Goal: Transaction & Acquisition: Book appointment/travel/reservation

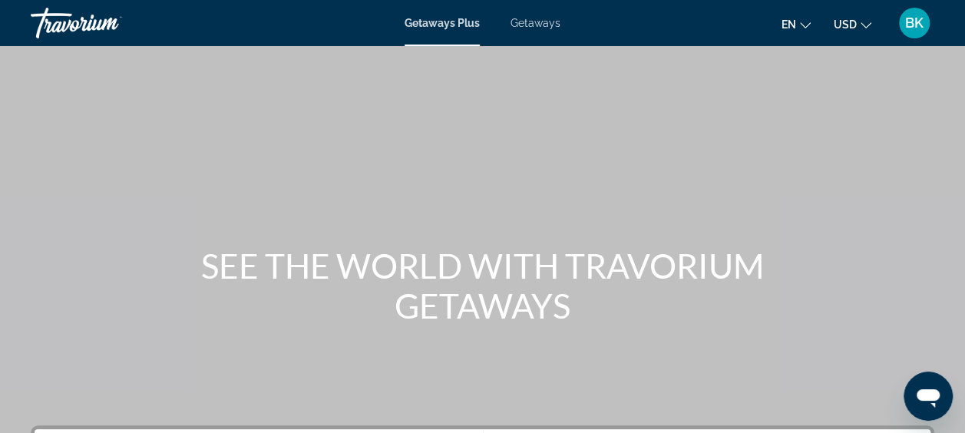
click at [540, 22] on span "Getaways" at bounding box center [536, 23] width 50 height 12
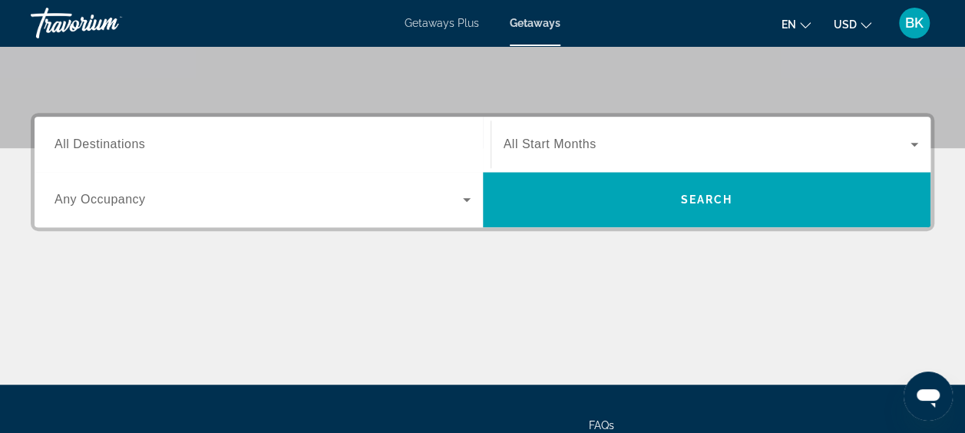
scroll to position [314, 0]
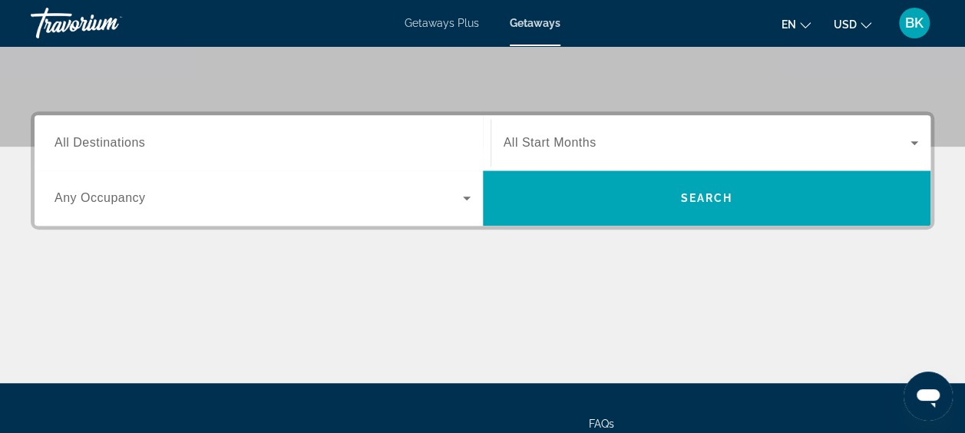
click at [126, 138] on span "All Destinations" at bounding box center [100, 142] width 91 height 13
click at [126, 138] on input "Destination All Destinations" at bounding box center [263, 143] width 416 height 18
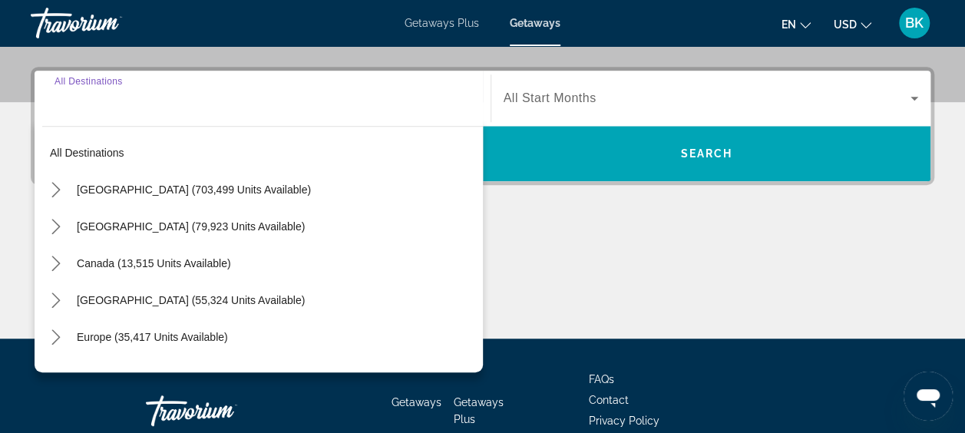
scroll to position [375, 0]
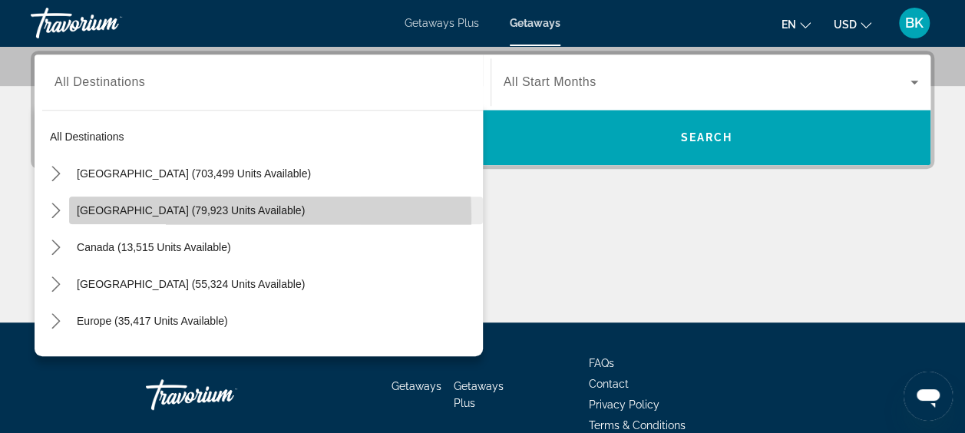
click at [123, 217] on span "Select destination: Mexico (79,923 units available)" at bounding box center [276, 210] width 414 height 37
type input "**********"
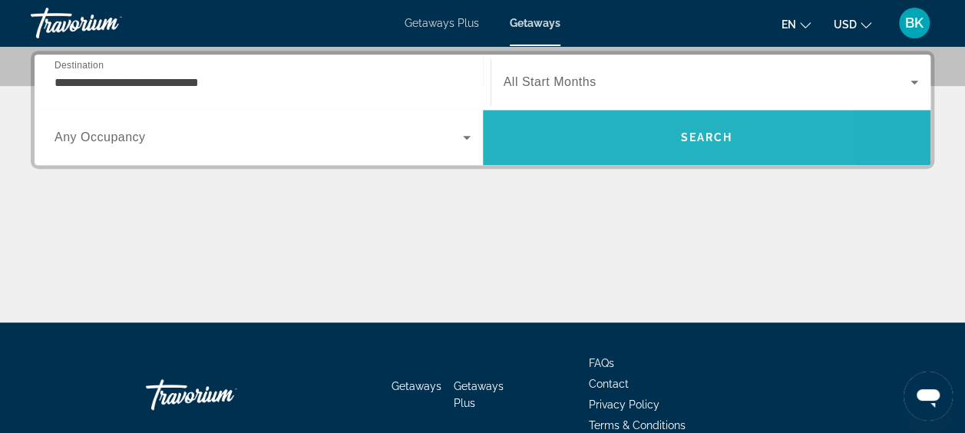
click at [602, 147] on span "Search" at bounding box center [707, 137] width 448 height 37
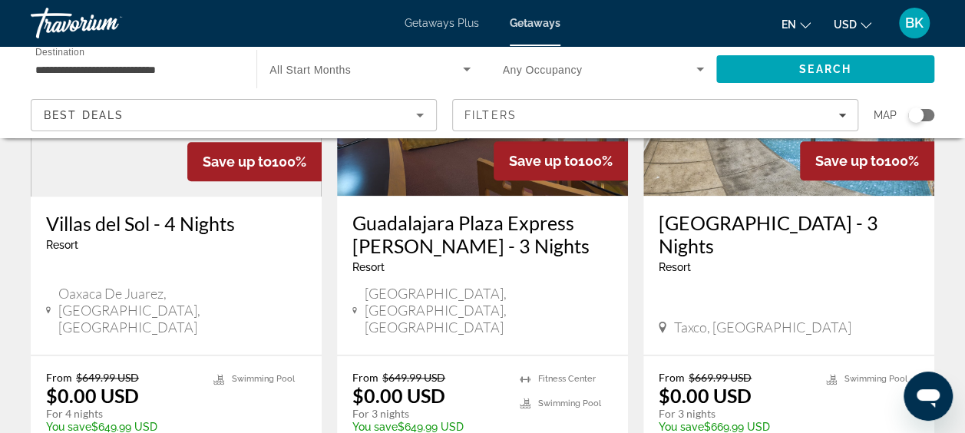
scroll to position [799, 0]
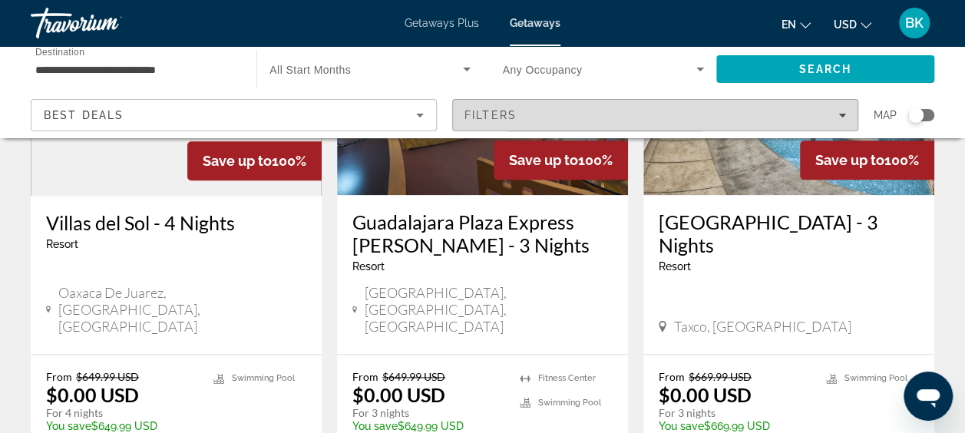
click at [585, 112] on div "Filters" at bounding box center [656, 115] width 382 height 12
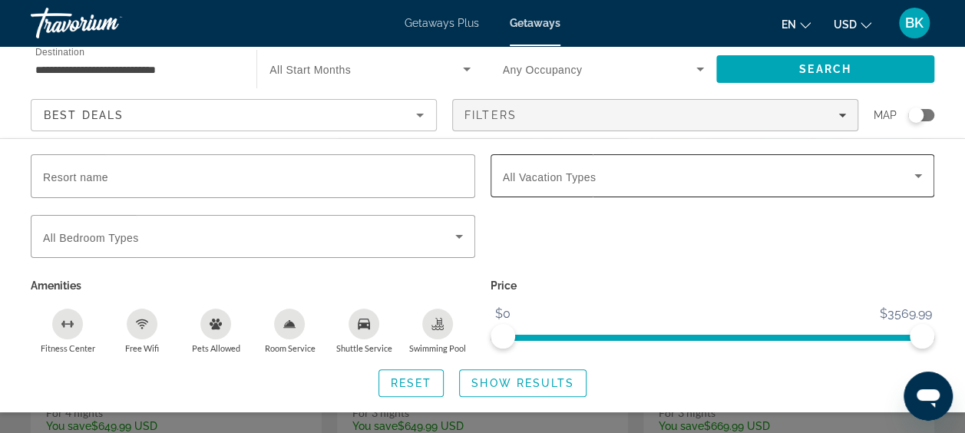
click at [569, 173] on span "All Vacation Types" at bounding box center [550, 177] width 94 height 12
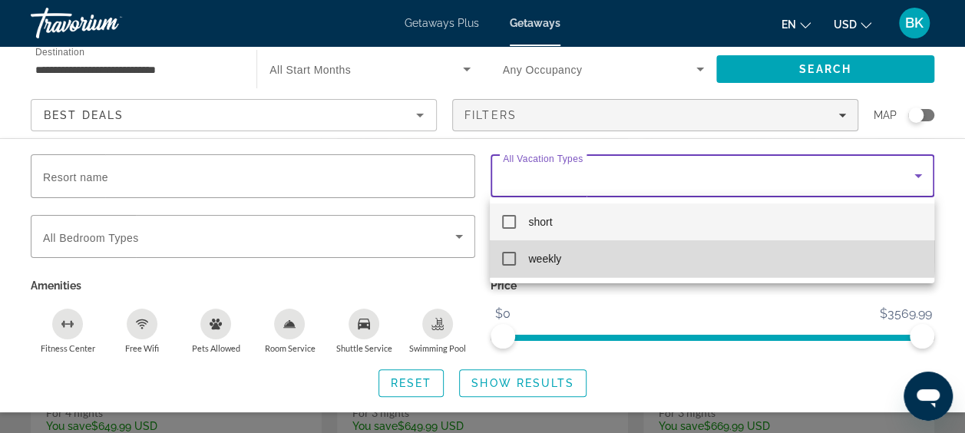
click at [544, 252] on span "weekly" at bounding box center [544, 259] width 33 height 18
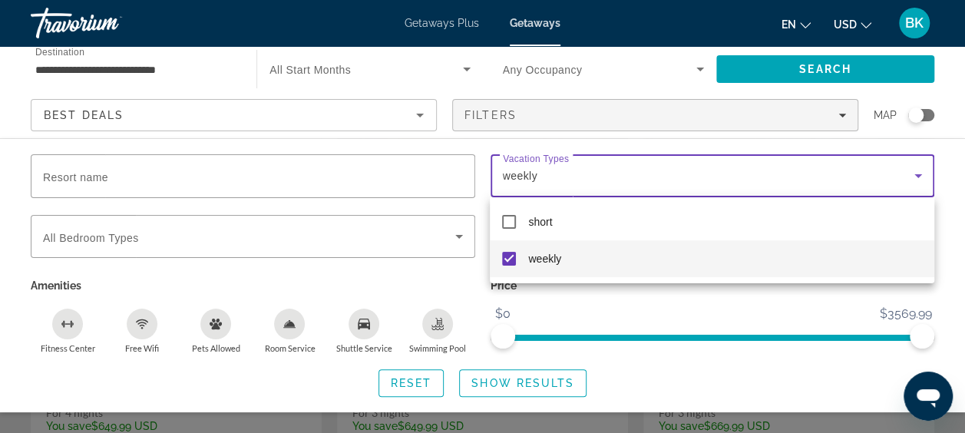
click at [530, 378] on div at bounding box center [482, 216] width 965 height 433
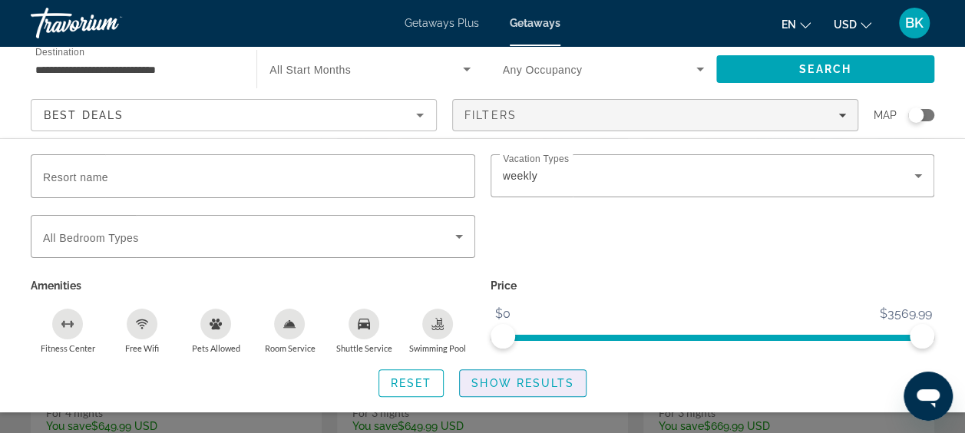
click at [530, 378] on span "Show Results" at bounding box center [522, 383] width 103 height 12
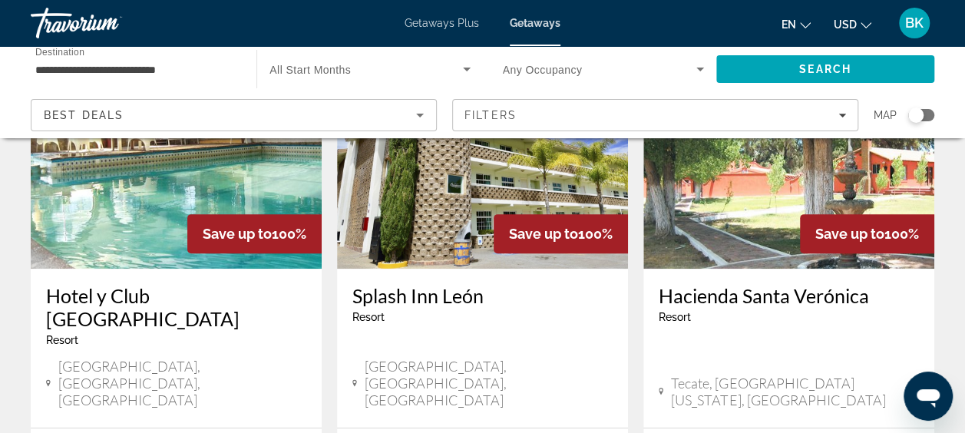
scroll to position [176, 0]
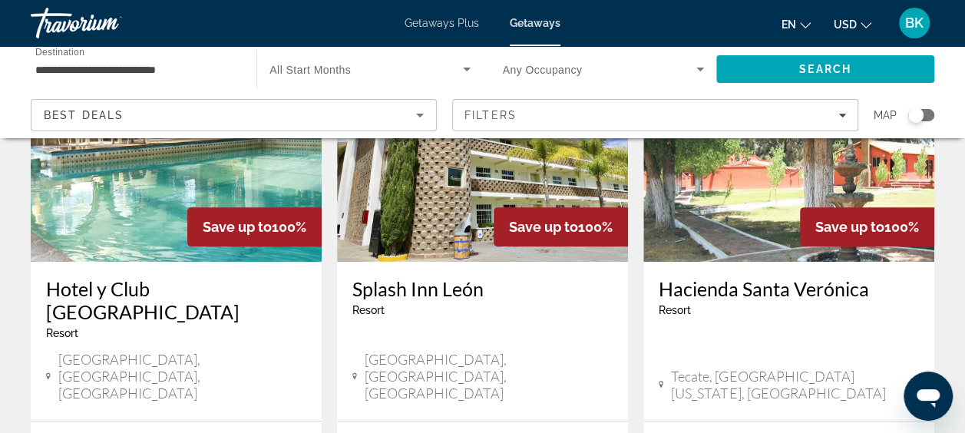
click at [342, 69] on span "All Start Months" at bounding box center [310, 70] width 81 height 12
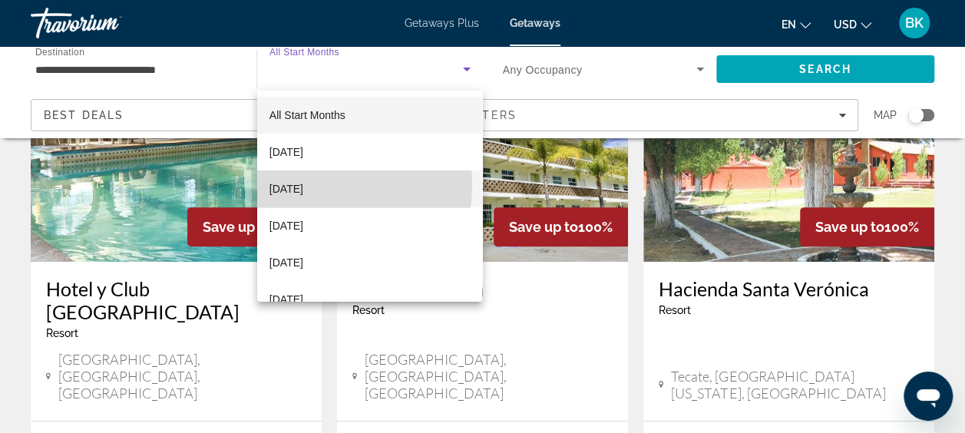
click at [303, 184] on span "[DATE]" at bounding box center [287, 189] width 34 height 18
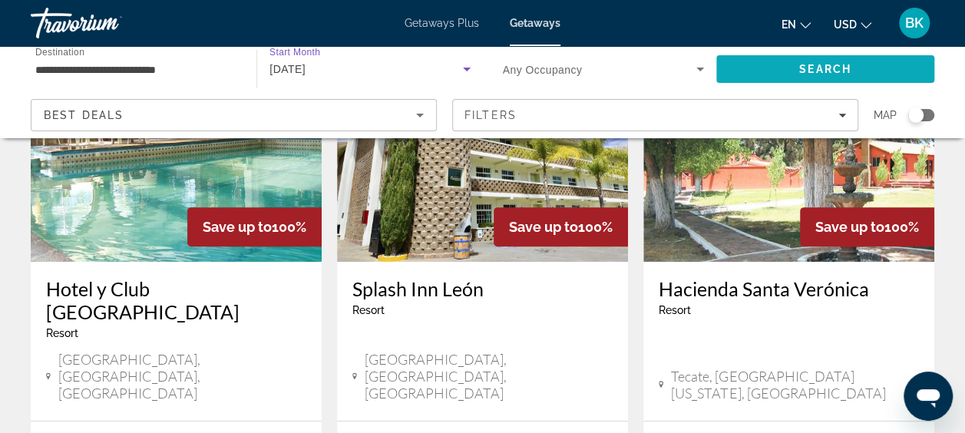
click at [811, 69] on span "Search" at bounding box center [825, 69] width 52 height 12
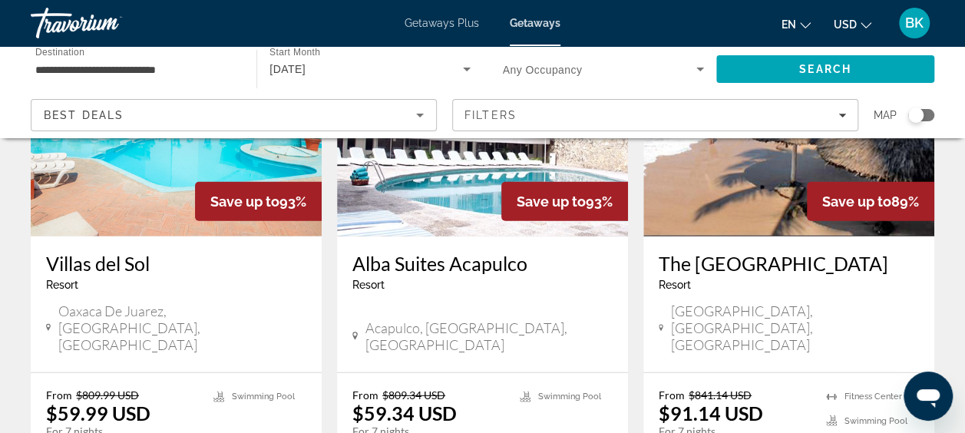
scroll to position [1999, 0]
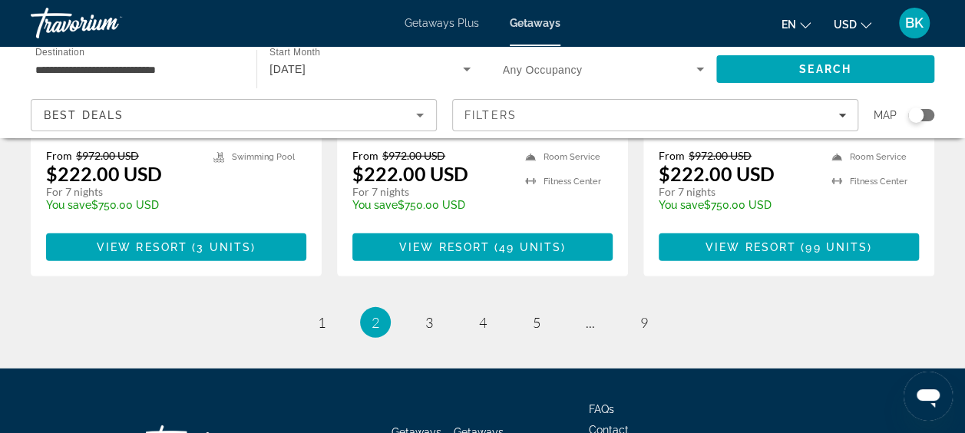
scroll to position [2174, 0]
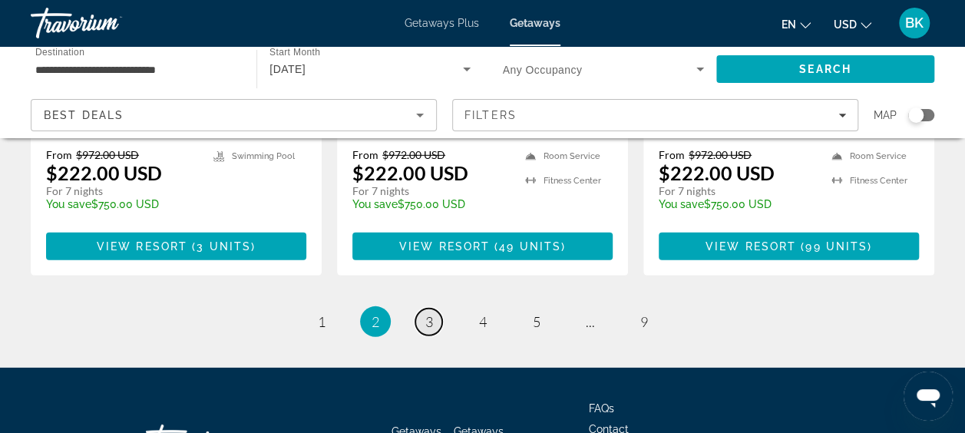
click at [431, 313] on span "3" at bounding box center [429, 321] width 8 height 17
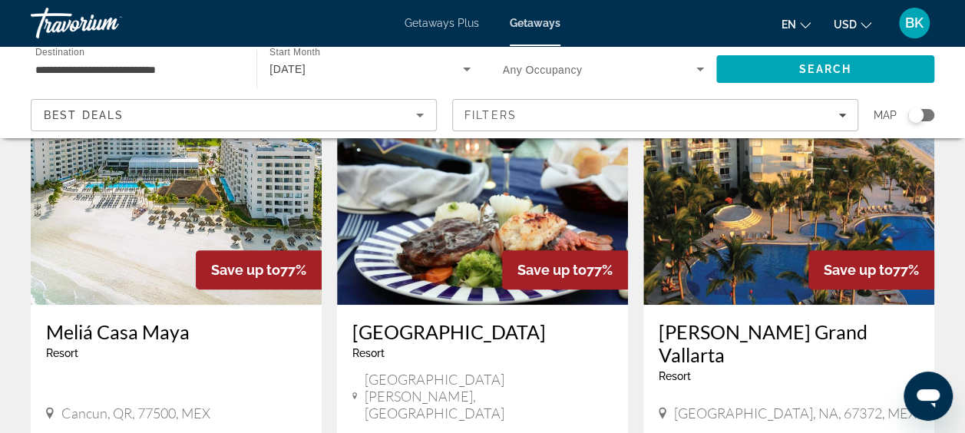
scroll to position [186, 0]
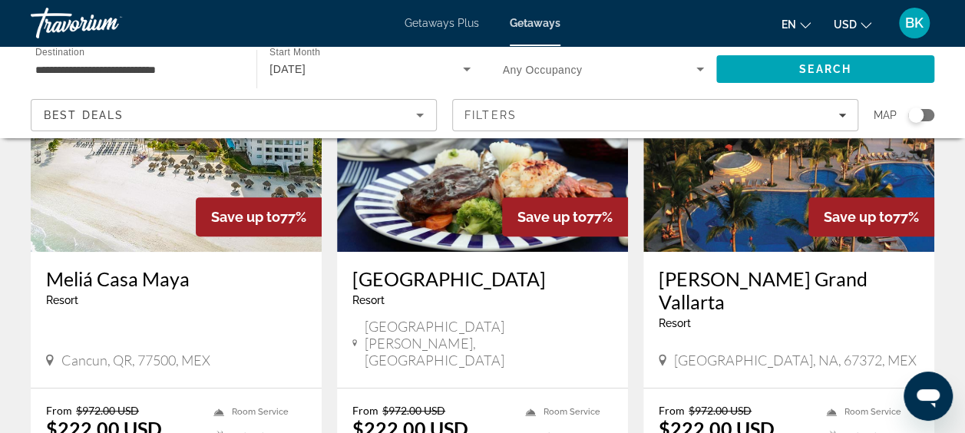
click at [118, 204] on img "Main content" at bounding box center [176, 129] width 291 height 246
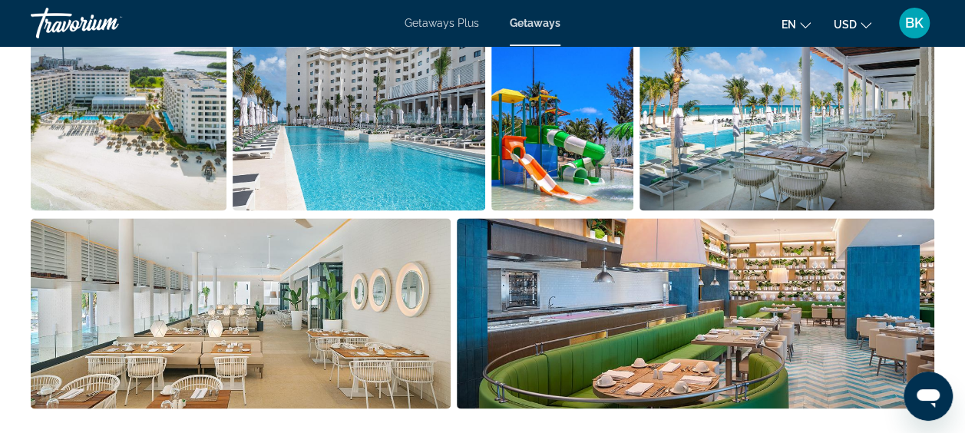
scroll to position [1109, 0]
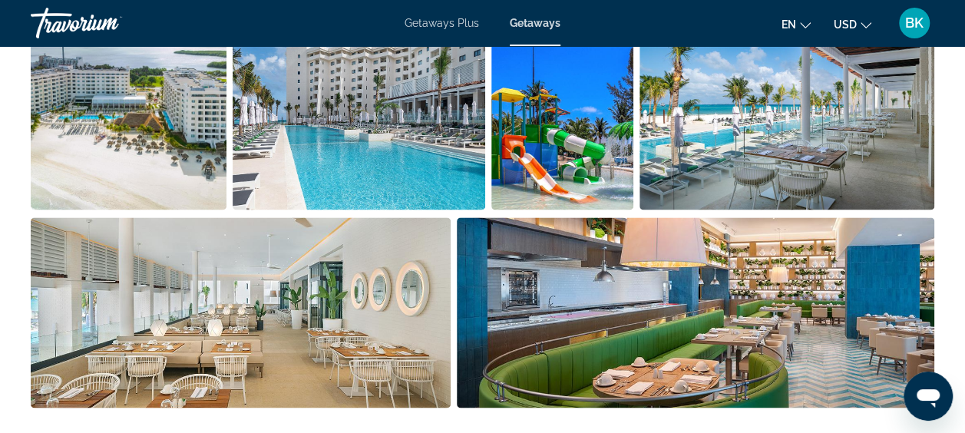
click at [147, 175] on img "Open full-screen image slider" at bounding box center [129, 114] width 196 height 190
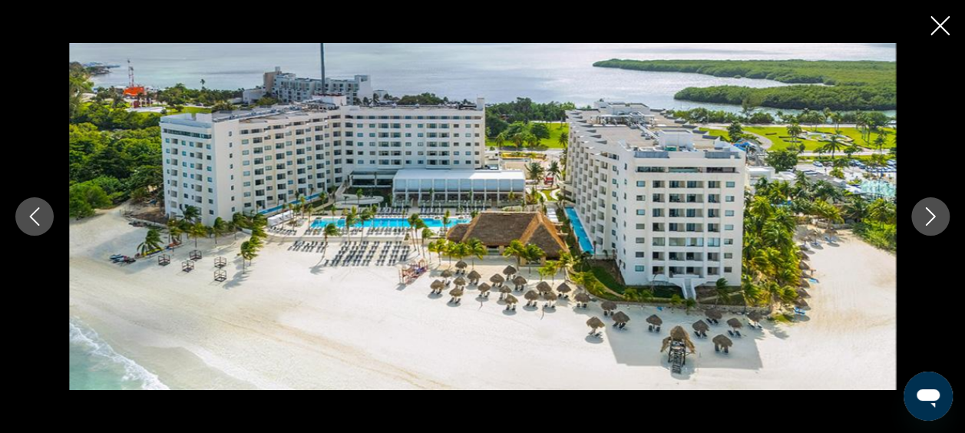
click at [147, 175] on img "Main content" at bounding box center [482, 216] width 827 height 346
